Goal: Task Accomplishment & Management: Complete application form

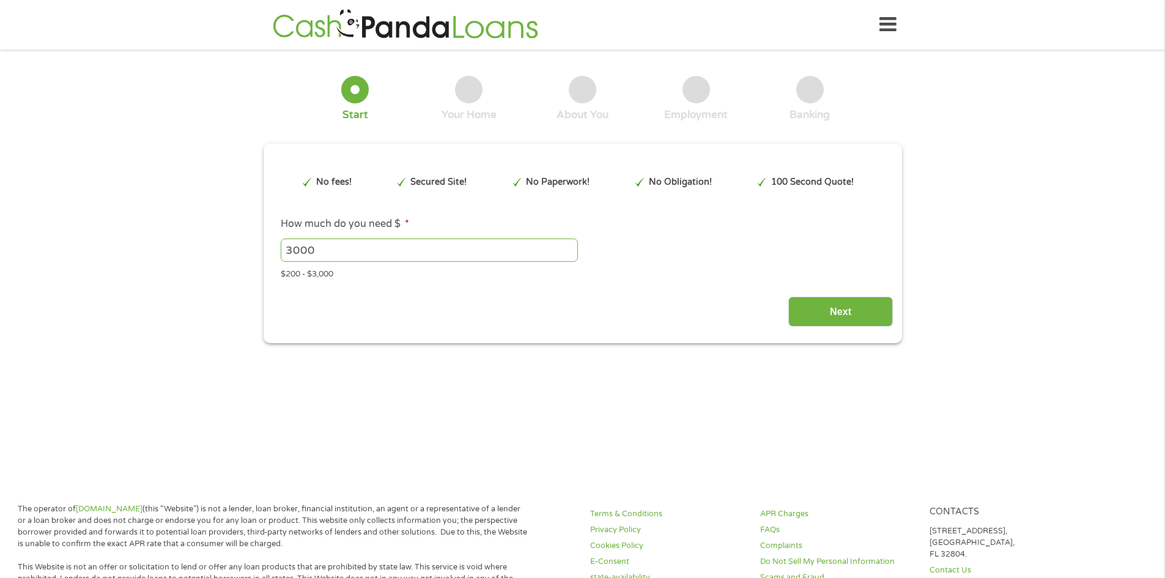
click at [474, 247] on input "3000" at bounding box center [429, 249] width 297 height 23
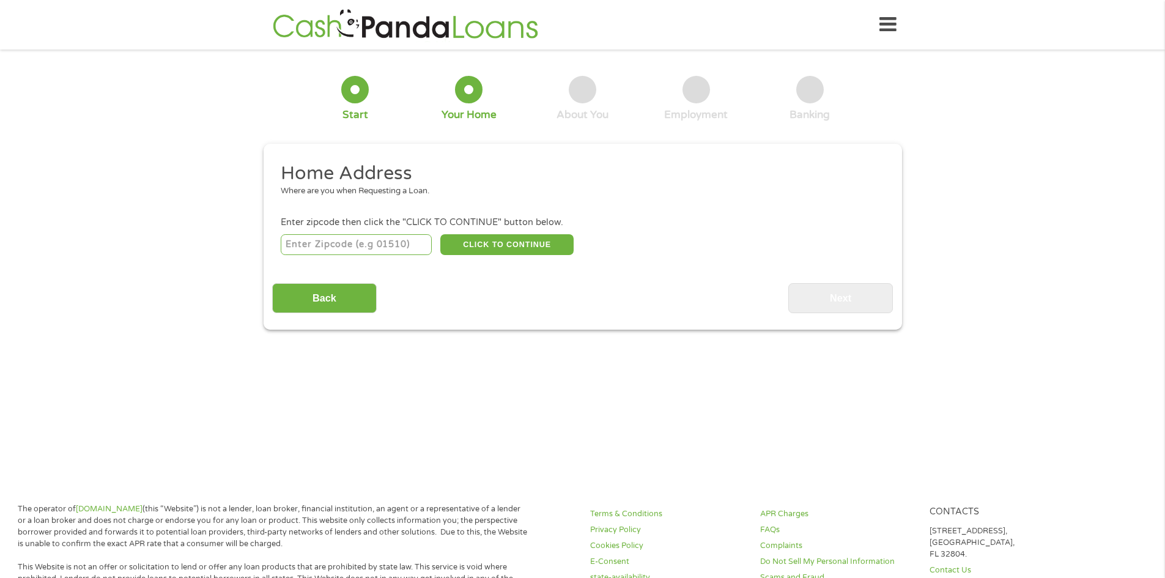
click at [375, 247] on input "number" at bounding box center [356, 244] width 151 height 21
type input "86440"
select select "[US_STATE]"
click at [520, 243] on button "CLICK TO CONTINUE" at bounding box center [506, 244] width 133 height 21
type input "86440"
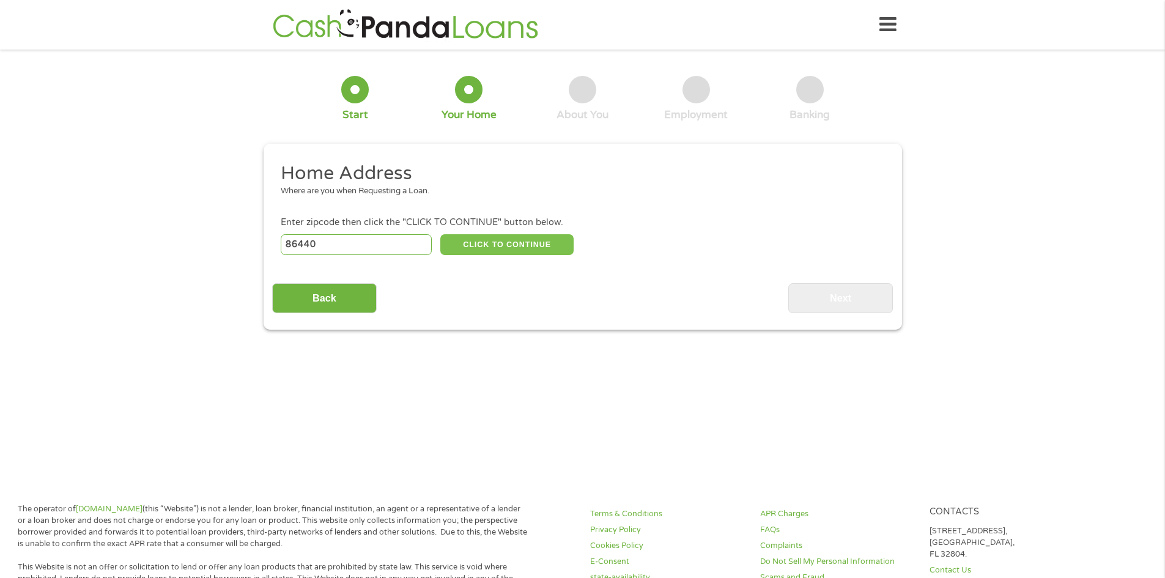
type input "[GEOGRAPHIC_DATA]"
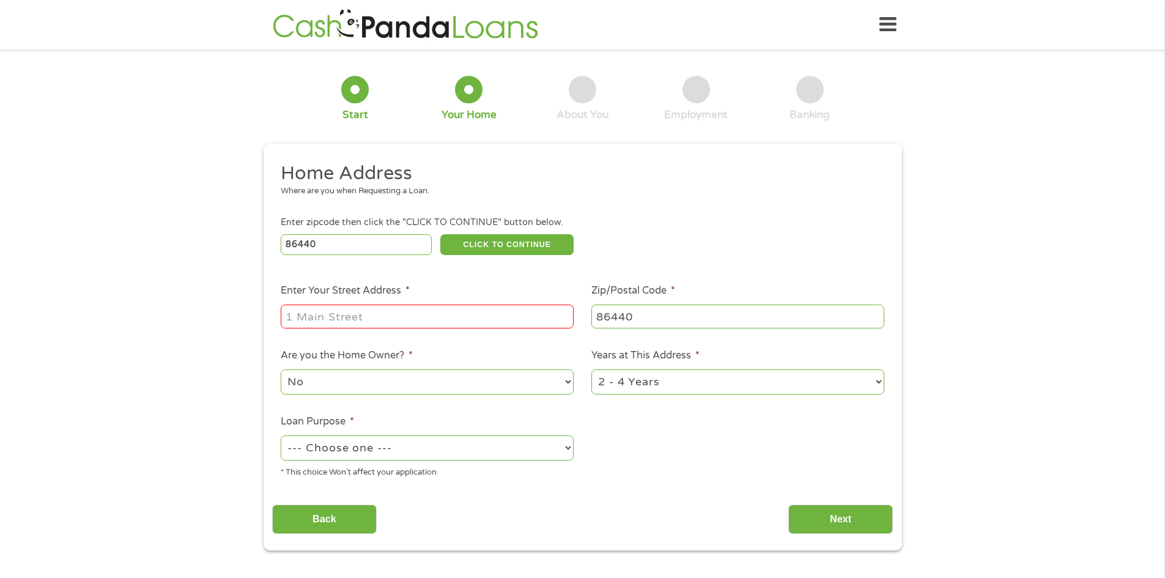
click at [481, 314] on input "Enter Your Street Address *" at bounding box center [427, 315] width 293 height 23
type input "[STREET_ADDRESS]"
click at [434, 372] on select "No Yes" at bounding box center [427, 381] width 293 height 25
click at [650, 374] on select "1 Year or less 1 - 2 Years 2 - 4 Years Over 4 Years" at bounding box center [737, 381] width 293 height 25
click at [413, 447] on select "--- Choose one --- Pay Bills Debt Consolidation Home Improvement Major Purchase…" at bounding box center [427, 447] width 293 height 25
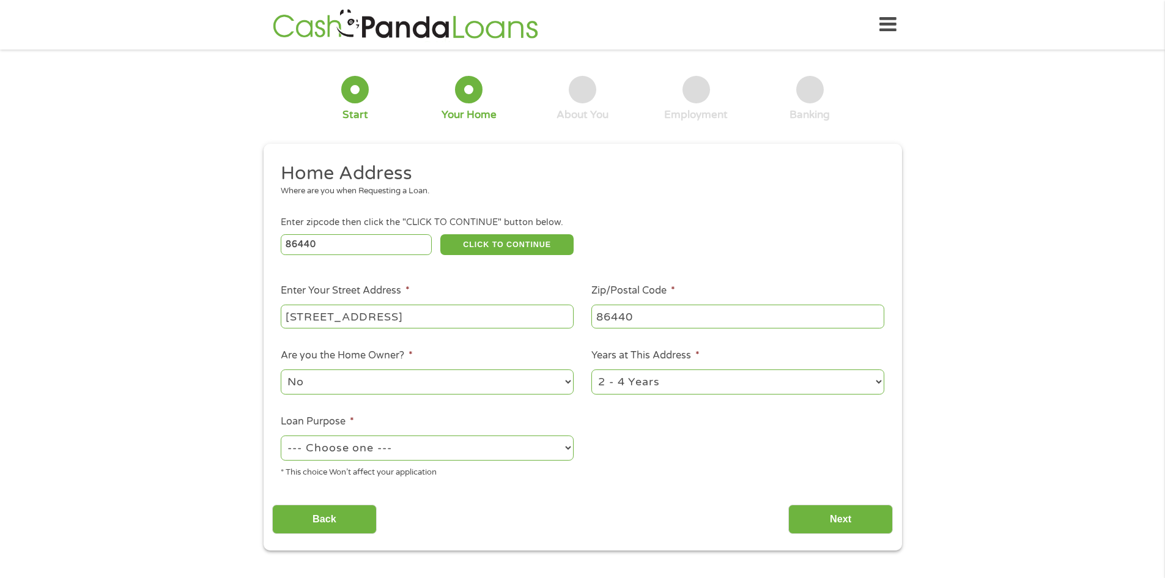
select select "shorttermcash"
click at [281, 435] on select "--- Choose one --- Pay Bills Debt Consolidation Home Improvement Major Purchase…" at bounding box center [427, 447] width 293 height 25
click at [848, 526] on input "Next" at bounding box center [840, 519] width 105 height 30
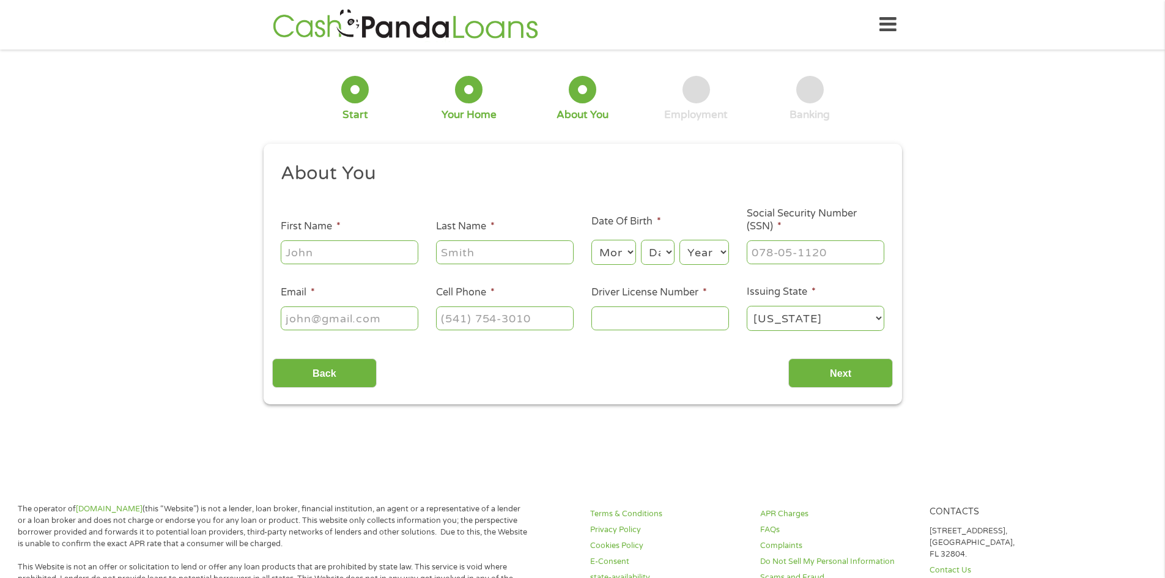
scroll to position [5, 5]
click at [381, 257] on input "First Name *" at bounding box center [350, 251] width 138 height 23
type input "Mara"
type input "Puebla"
type input "[EMAIL_ADDRESS][DOMAIN_NAME]"
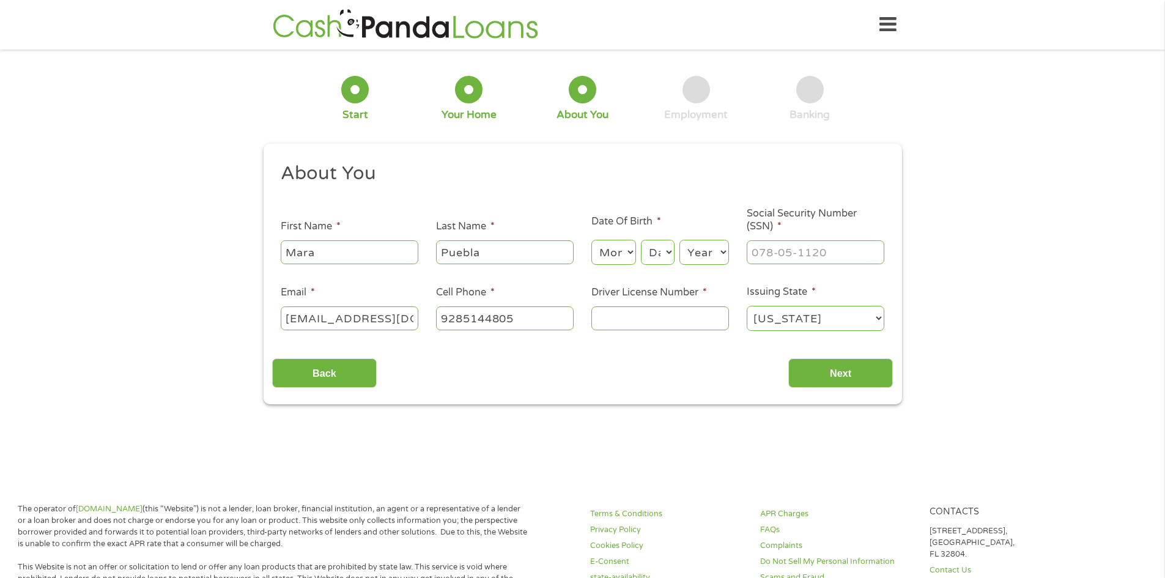
type input "[PHONE_NUMBER]"
drag, startPoint x: 514, startPoint y: 259, endPoint x: 402, endPoint y: 260, distance: 111.9
click at [407, 260] on ul "About You This field is hidden when viewing the form Title * --- Choose one ---…" at bounding box center [582, 251] width 621 height 180
type input "martnez"
click at [600, 256] on select "Month 1 2 3 4 5 6 7 8 9 10 11 12" at bounding box center [613, 252] width 45 height 25
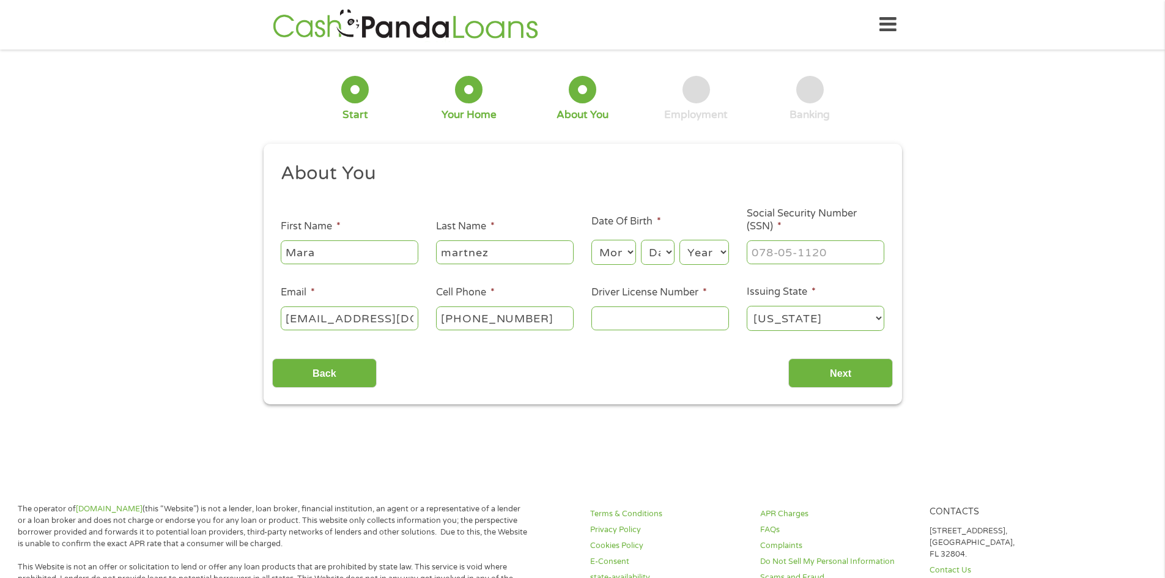
select select "10"
click at [591, 240] on select "Month 1 2 3 4 5 6 7 8 9 10 11 12" at bounding box center [613, 252] width 45 height 25
click at [670, 259] on select "Day 1 2 3 4 5 6 7 8 9 10 11 12 13 14 15 16 17 18 19 20 21 22 23 24 25 26 27 28 …" at bounding box center [657, 252] width 33 height 25
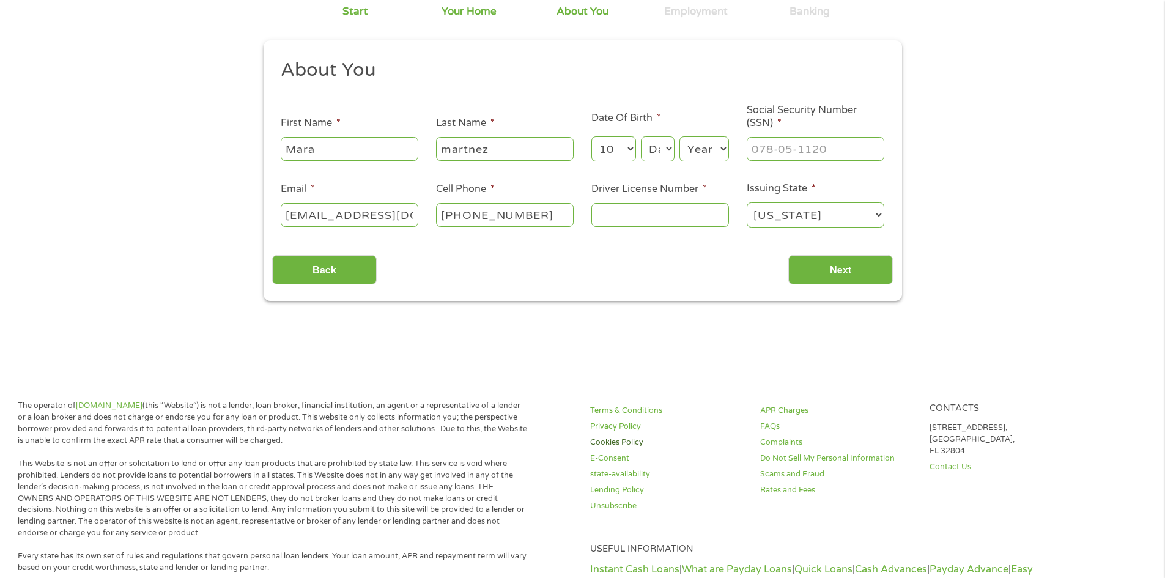
scroll to position [122, 0]
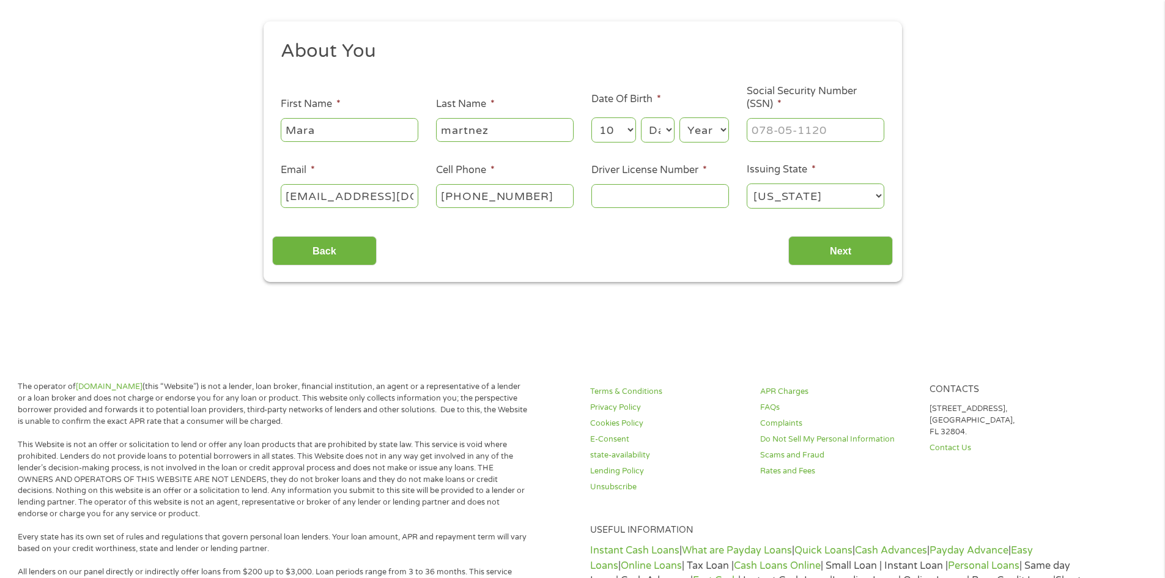
click at [662, 136] on select "Day 1 2 3 4 5 6 7 8 9 10 11 12 13 14 15 16 17 18 19 20 21 22 23 24 25 26 27 28 …" at bounding box center [657, 129] width 33 height 25
select select "19"
click at [641, 117] on select "Day 1 2 3 4 5 6 7 8 9 10 11 12 13 14 15 16 17 18 19 20 21 22 23 24 25 26 27 28 …" at bounding box center [657, 129] width 33 height 25
click at [716, 137] on select "Year [DATE] 2006 2005 2004 2003 2002 2001 2000 1999 1998 1997 1996 1995 1994 19…" at bounding box center [704, 129] width 50 height 25
select select "1996"
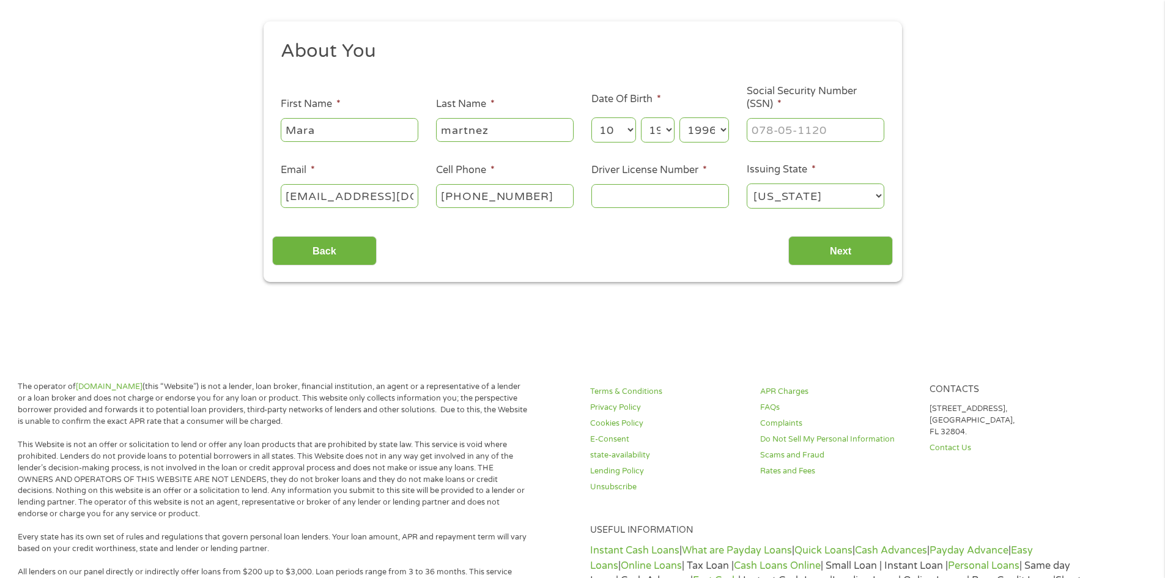
click at [679, 117] on select "Year [DATE] 2006 2005 2004 2003 2002 2001 2000 1999 1998 1997 1996 1995 1994 19…" at bounding box center [704, 129] width 50 height 25
click at [811, 126] on input "___-__-____" at bounding box center [815, 129] width 138 height 23
type input "600-63-3367"
click at [679, 201] on input "Driver License Number *" at bounding box center [660, 195] width 138 height 23
type input "D06403646"
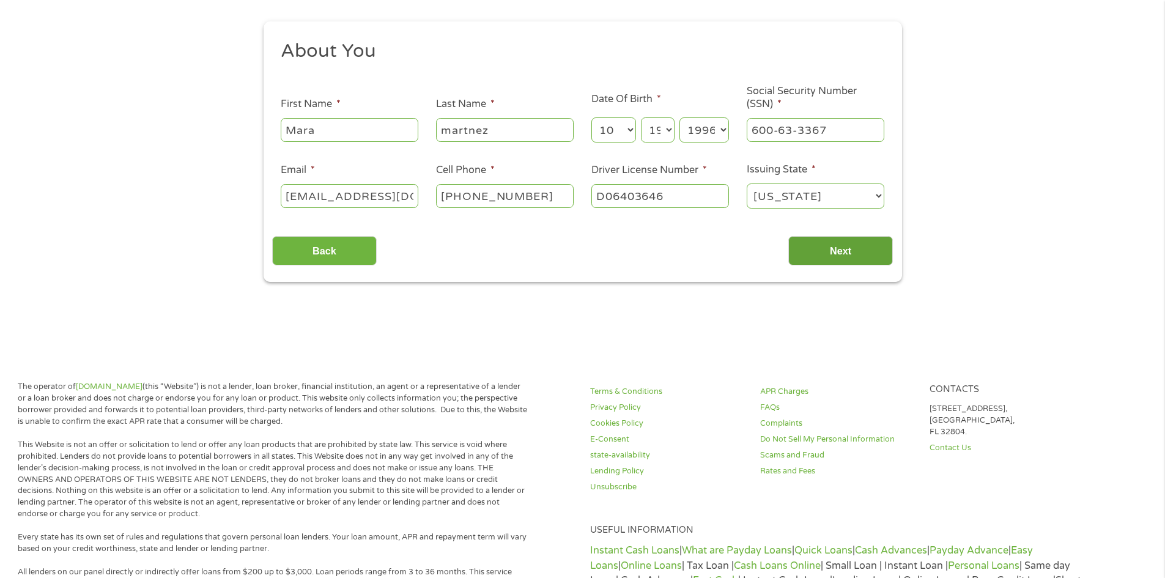
click at [858, 248] on input "Next" at bounding box center [840, 251] width 105 height 30
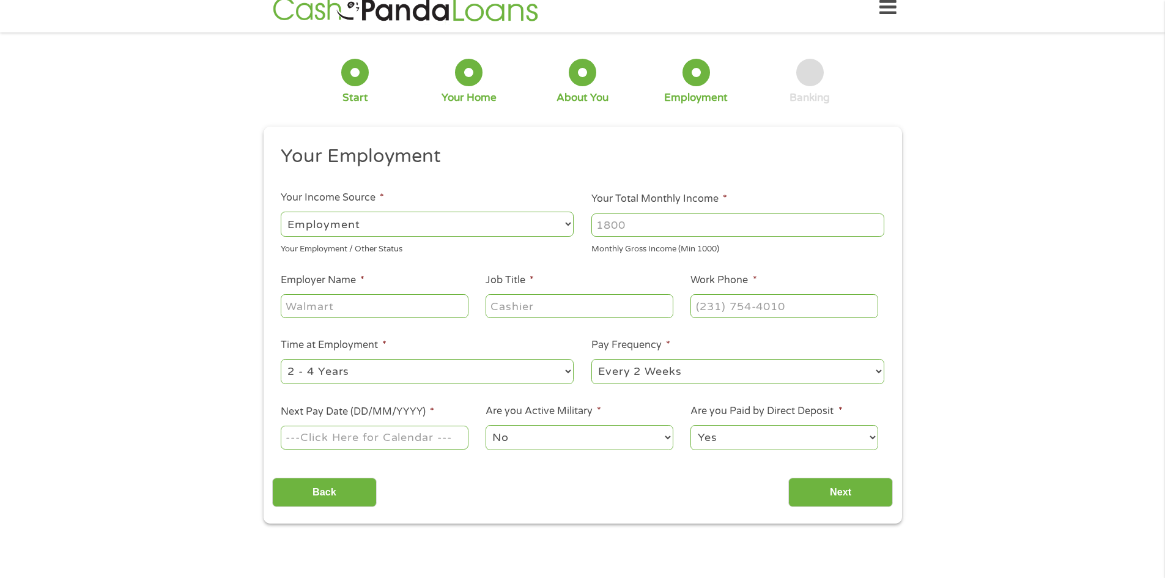
scroll to position [0, 0]
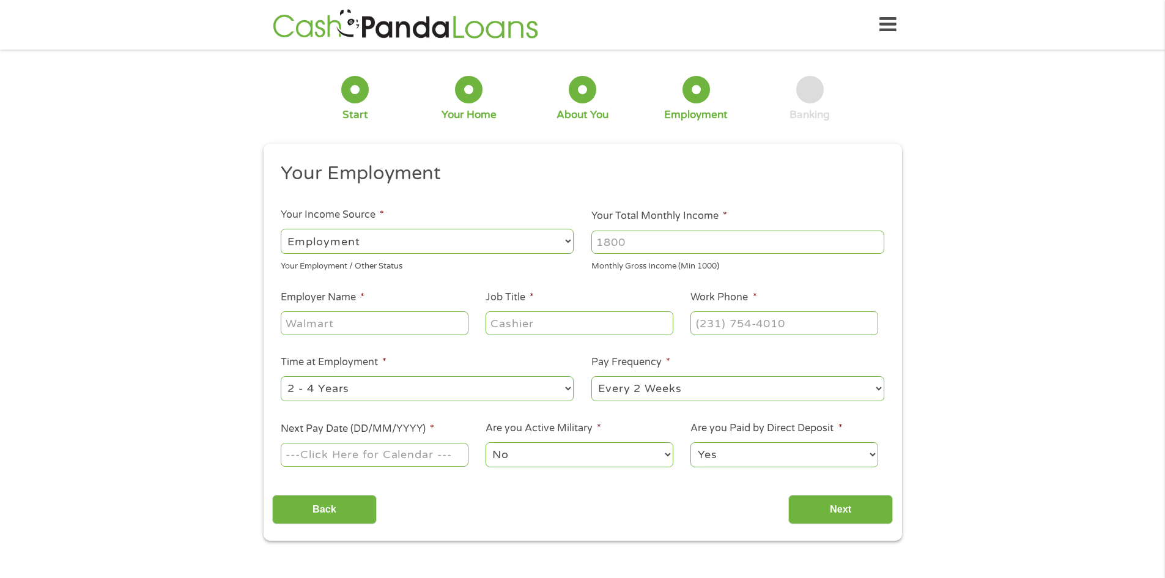
click at [347, 245] on select "--- Choose one --- Employment [DEMOGRAPHIC_DATA] Benefits" at bounding box center [427, 241] width 293 height 25
click at [674, 246] on input "Your Total Monthly Income *" at bounding box center [737, 241] width 293 height 23
type input "4000"
click at [410, 326] on input "Employer Name *" at bounding box center [374, 322] width 187 height 23
type input "THE GEO GROUP INC"
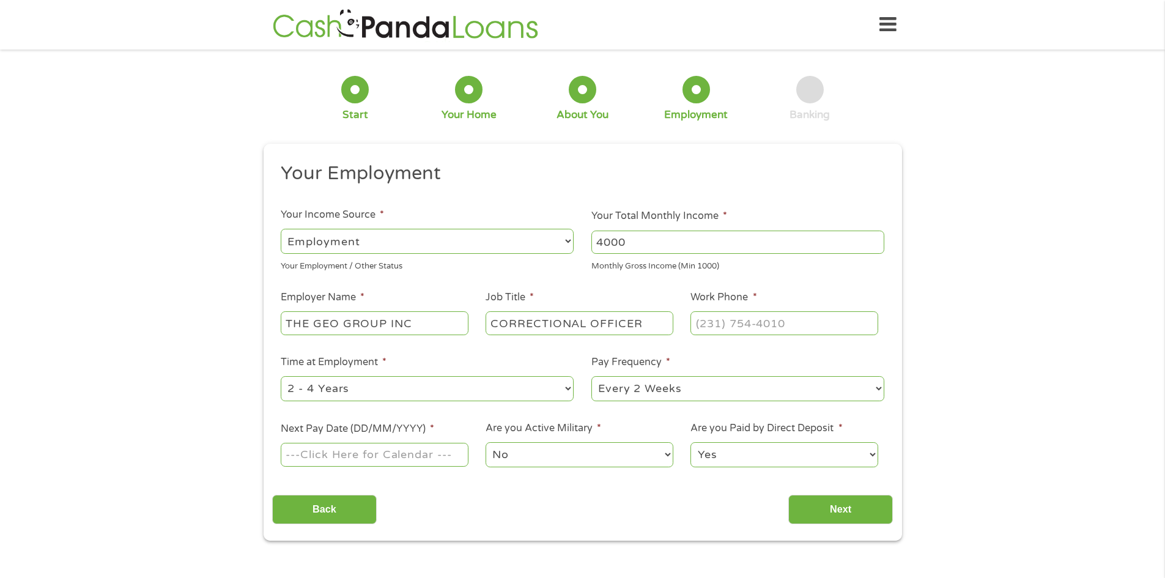
type input "CORRECTIONAL OFFICER"
type input "[PHONE_NUMBER]"
click at [452, 394] on select "--- Choose one --- 1 Year or less 1 - 2 Years 2 - 4 Years Over 4 Years" at bounding box center [427, 388] width 293 height 25
select select "60months"
click at [281, 376] on select "--- Choose one --- 1 Year or less 1 - 2 Years 2 - 4 Years Over 4 Years" at bounding box center [427, 388] width 293 height 25
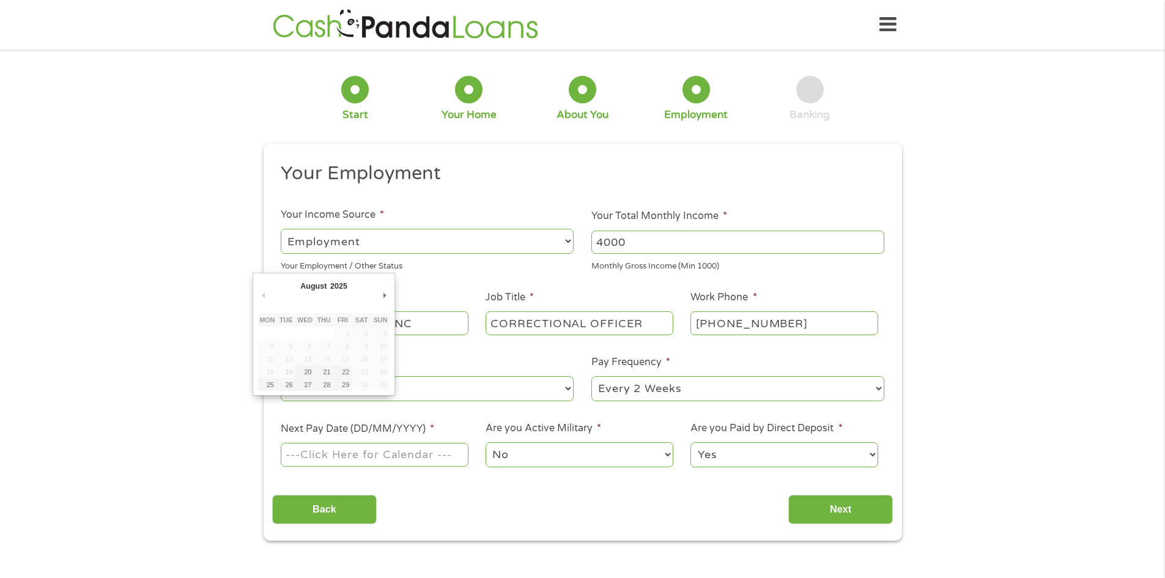
click at [425, 455] on input "Next Pay Date (DD/MM/YYYY) *" at bounding box center [374, 454] width 187 height 23
type input "[DATE]"
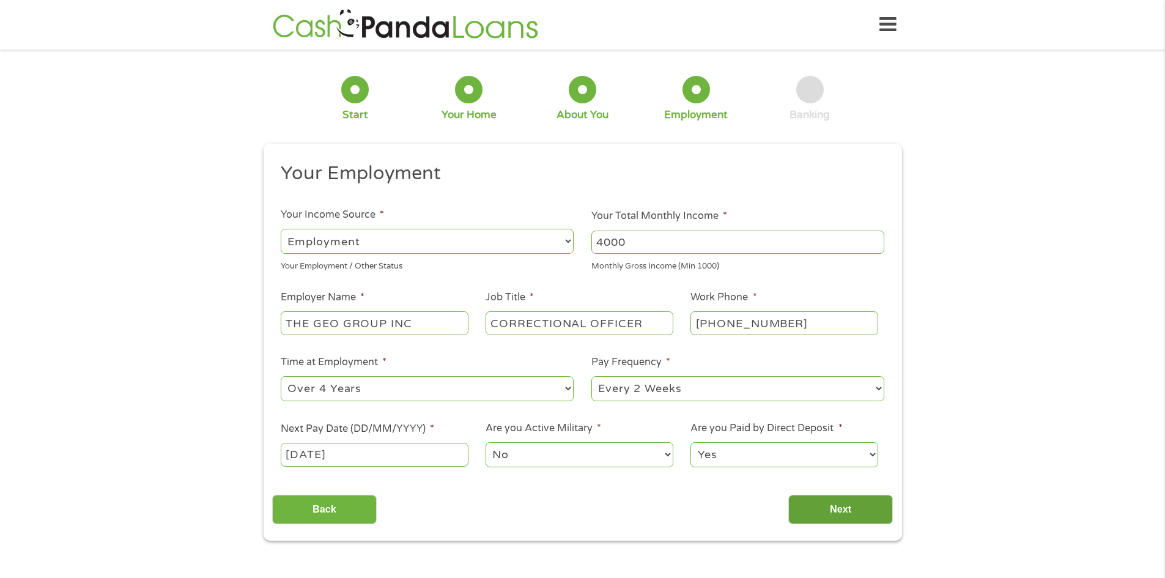
click at [882, 509] on input "Next" at bounding box center [840, 510] width 105 height 30
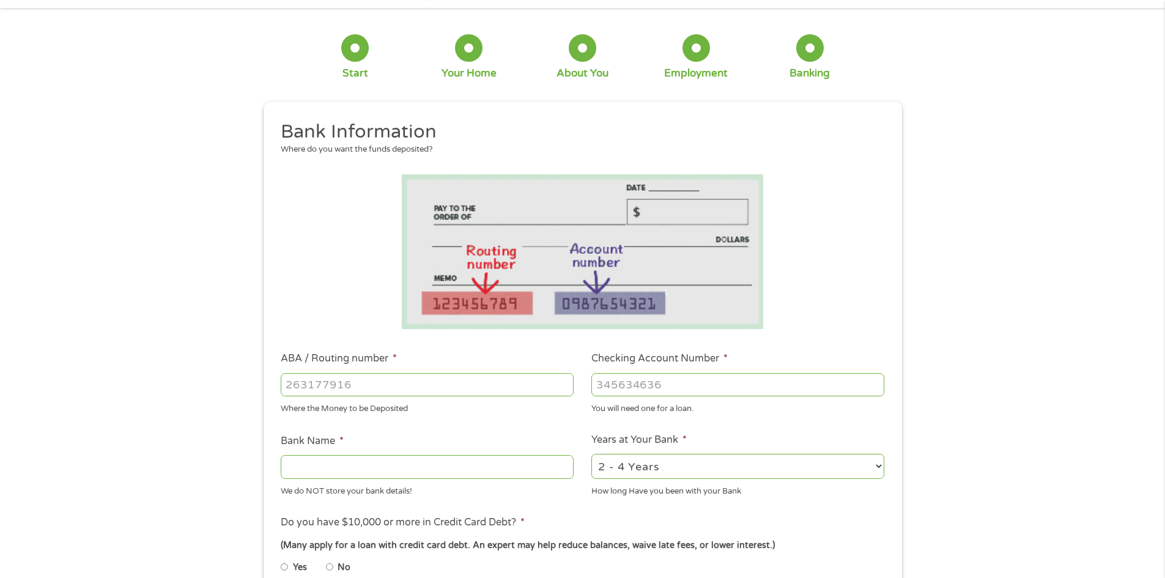
scroll to position [61, 0]
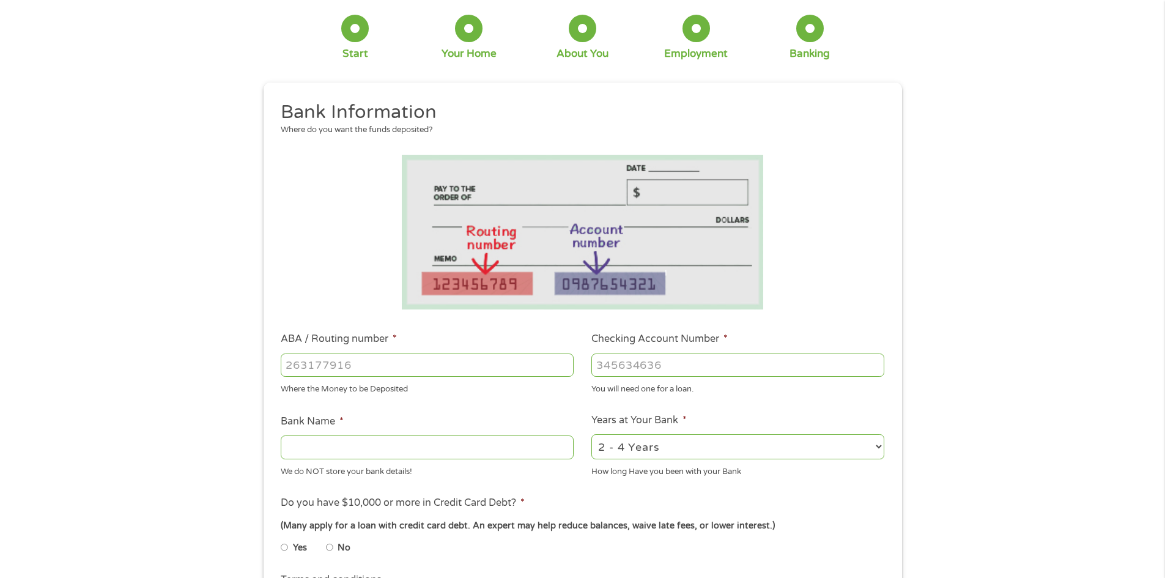
click at [418, 366] on input "ABA / Routing number *" at bounding box center [427, 364] width 293 height 23
type input "122100024"
type input "JPMORGAN CHASE BANK NA"
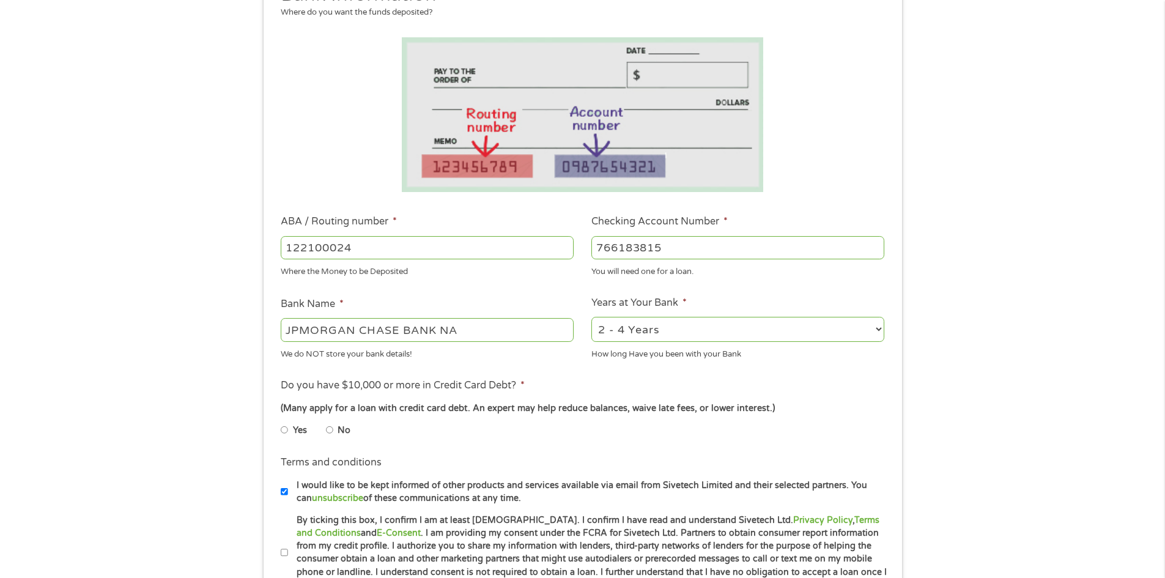
scroll to position [183, 0]
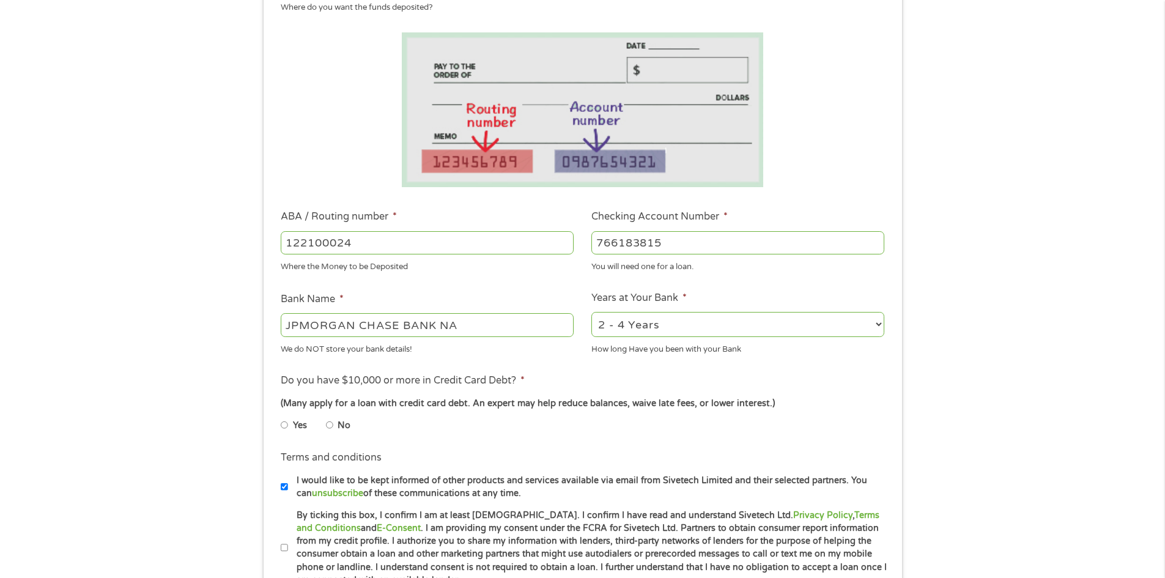
type input "766183815"
click at [671, 327] on select "2 - 4 Years 6 - 12 Months 1 - 2 Years Over 4 Years" at bounding box center [737, 324] width 293 height 25
select select "60months"
click at [591, 312] on select "2 - 4 Years 6 - 12 Months 1 - 2 Years Over 4 Years" at bounding box center [737, 324] width 293 height 25
click at [331, 425] on input "No" at bounding box center [329, 425] width 7 height 20
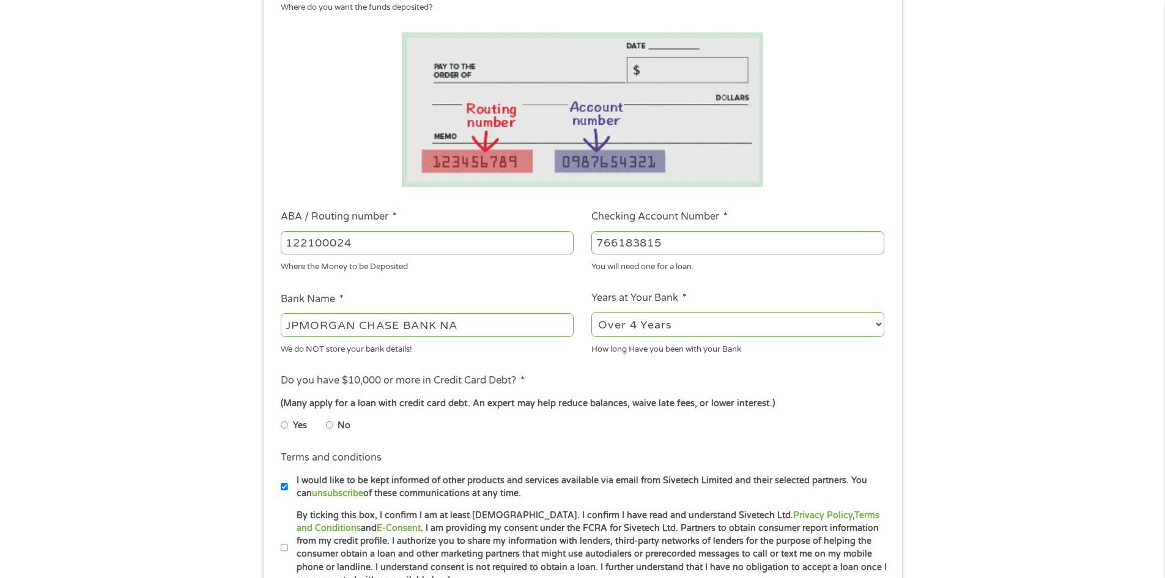
radio input "true"
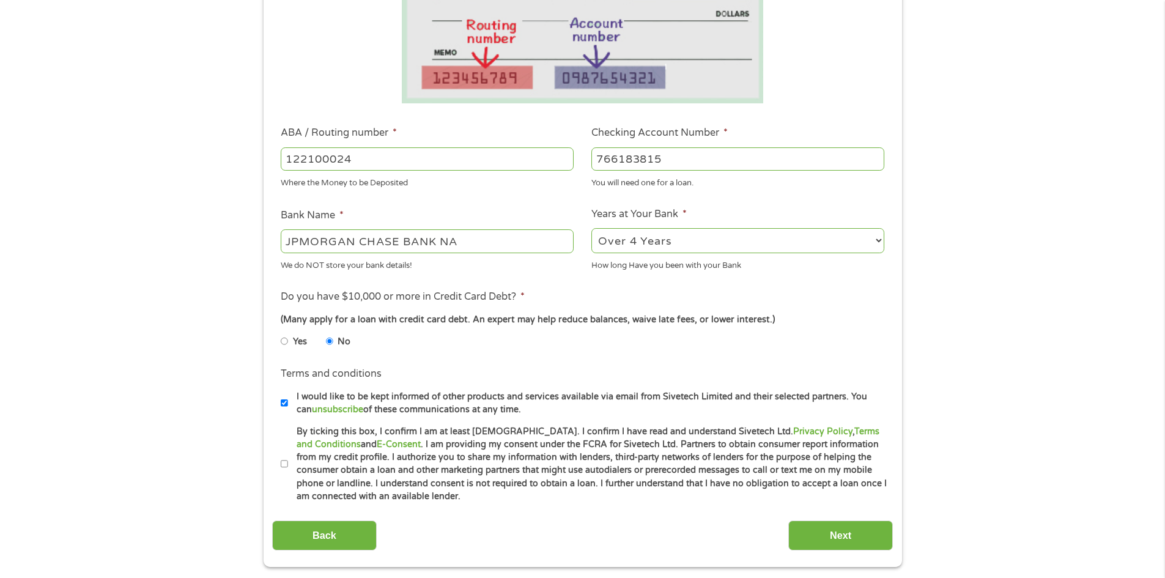
scroll to position [306, 0]
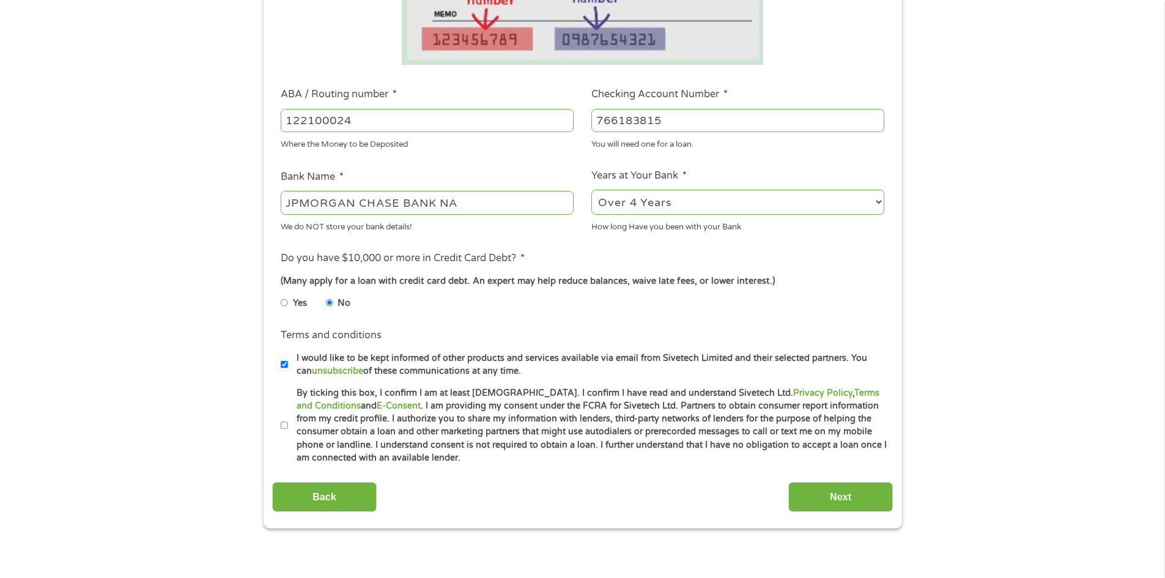
click at [292, 421] on label "By ticking this box, I confirm I am at least [DEMOGRAPHIC_DATA]. I confirm I ha…" at bounding box center [588, 425] width 600 height 78
click at [288, 421] on input "By ticking this box, I confirm I am at least [DEMOGRAPHIC_DATA]. I confirm I ha…" at bounding box center [284, 426] width 7 height 20
checkbox input "true"
click at [290, 363] on label "I would like to be kept informed of other products and services available via e…" at bounding box center [588, 365] width 600 height 26
click at [288, 363] on input "I would like to be kept informed of other products and services available via e…" at bounding box center [284, 365] width 7 height 20
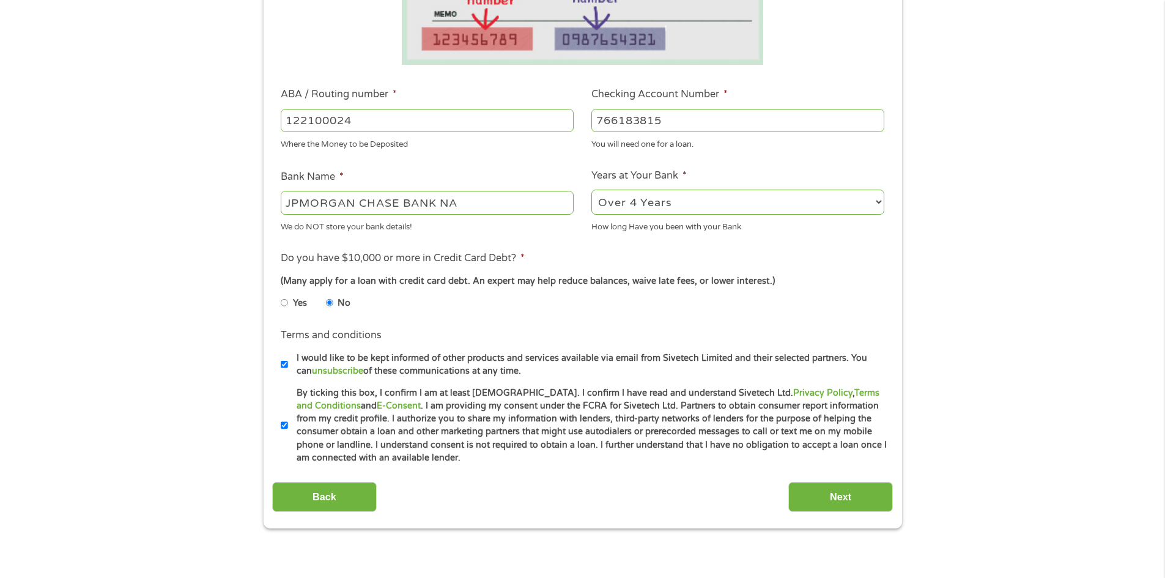
checkbox input "false"
click at [844, 496] on input "Next" at bounding box center [840, 497] width 105 height 30
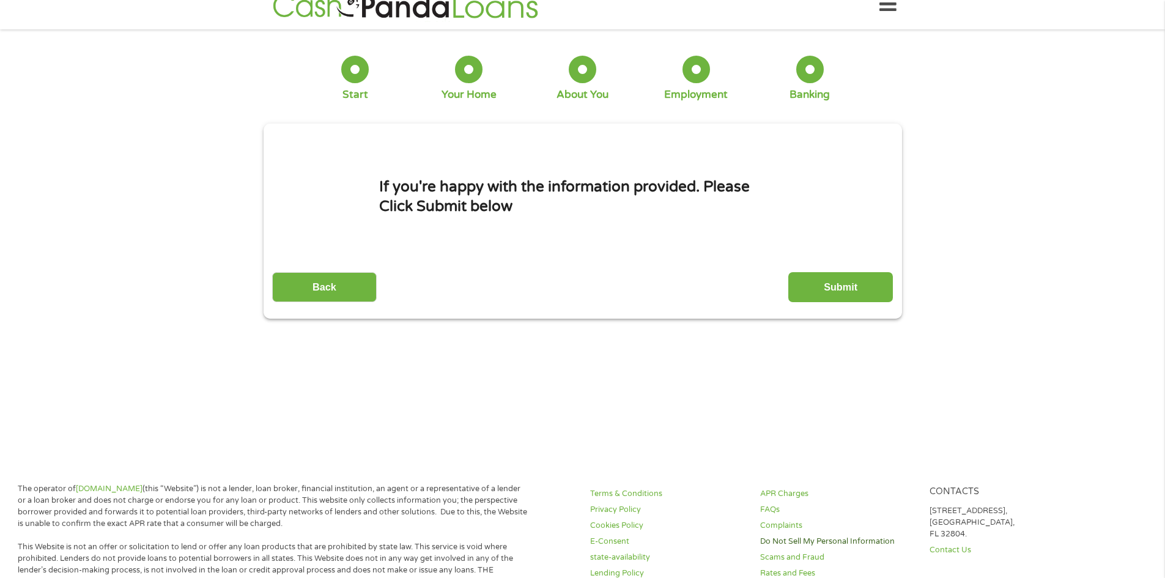
scroll to position [0, 0]
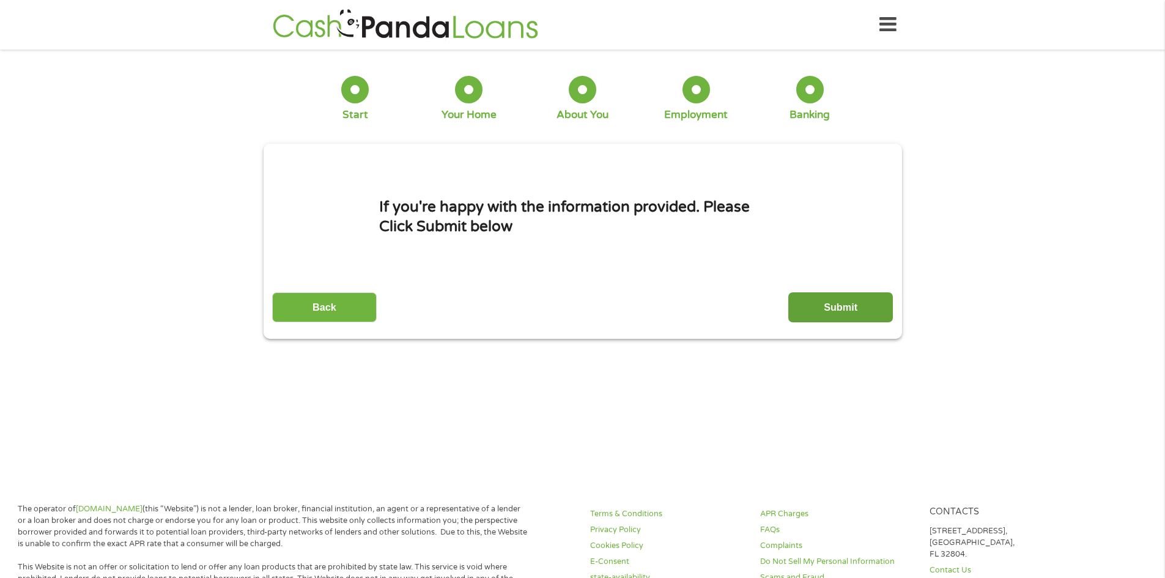
click at [811, 306] on input "Submit" at bounding box center [840, 307] width 105 height 30
